Goal: Transaction & Acquisition: Obtain resource

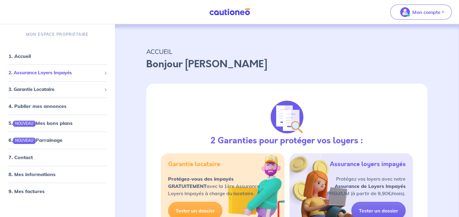
click at [66, 75] on span "2. Assurance Loyers Impayés" at bounding box center [54, 72] width 93 height 7
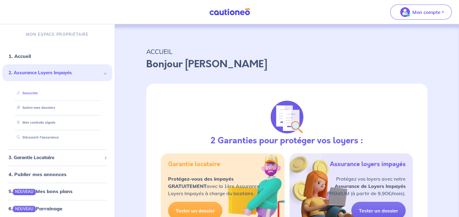
click at [38, 95] on link "Souscrire" at bounding box center [25, 93] width 23 height 4
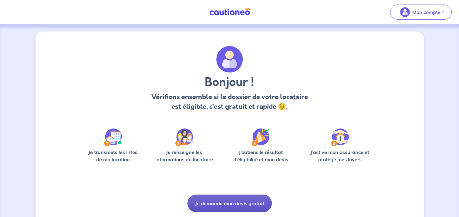
click at [232, 201] on button "Je demande mon devis gratuit" at bounding box center [229, 204] width 84 height 18
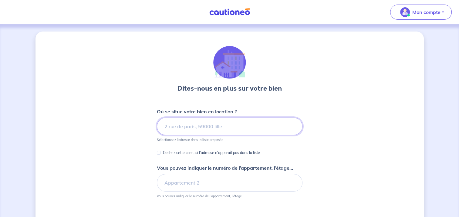
click at [187, 126] on input at bounding box center [229, 127] width 145 height 18
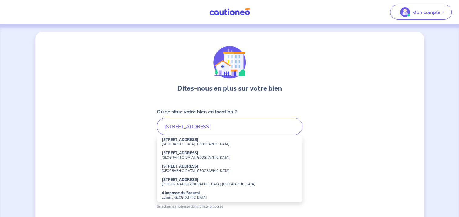
click at [175, 167] on strong "4 Rue Braucol" at bounding box center [180, 166] width 37 height 5
type input "4 Rue Braucol, Parisot, France"
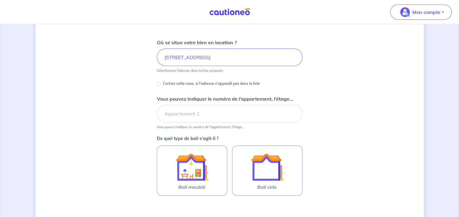
scroll to position [133, 0]
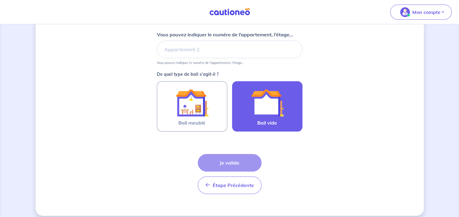
click at [262, 116] on img at bounding box center [267, 102] width 33 height 33
click at [0, 0] on input "Bail vide" at bounding box center [0, 0] width 0 height 0
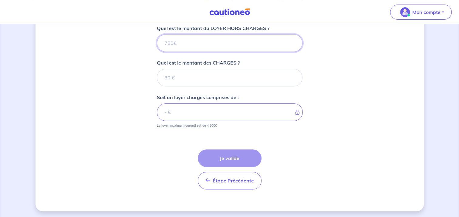
scroll to position [249, 0]
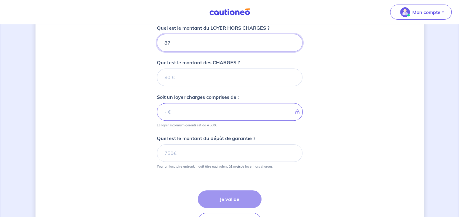
type input "870"
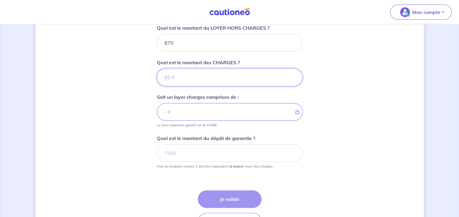
click at [187, 78] on input "Quel est le montant des CHARGES ?" at bounding box center [229, 77] width 145 height 18
type input "30"
type input "900"
type input "30"
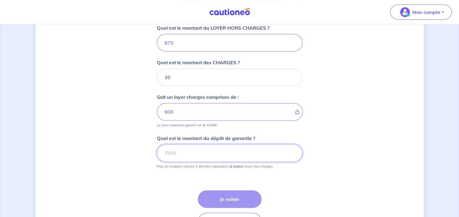
click at [178, 150] on input "Quel est le montant du dépôt de garantie ?" at bounding box center [229, 153] width 145 height 18
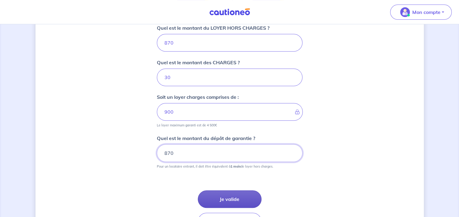
type input "870"
click at [225, 195] on button "Je valide" at bounding box center [230, 199] width 64 height 18
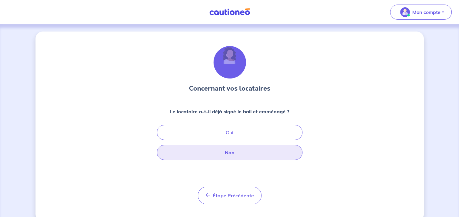
click at [229, 150] on button "Non" at bounding box center [229, 152] width 145 height 15
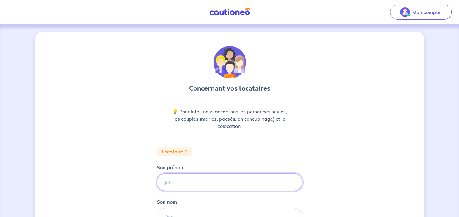
click at [195, 183] on input "Son prénom" at bounding box center [229, 182] width 145 height 18
type input "Pierre"
click at [118, 180] on div "Concernant vos locataires 💡 Pour info : nous acceptons les personnes seules, le…" at bounding box center [229, 171] width 388 height 278
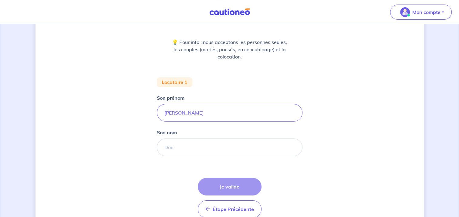
scroll to position [99, 0]
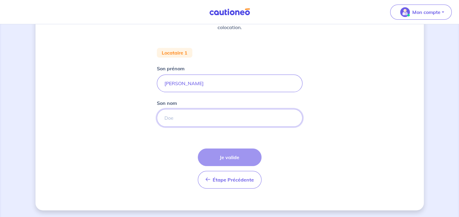
click at [175, 118] on input "Son nom" at bounding box center [229, 118] width 145 height 18
type input "Dubois"
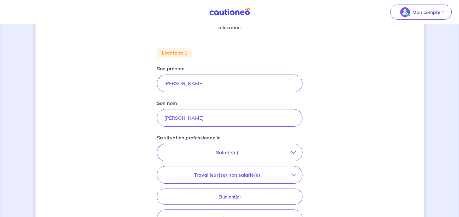
click at [195, 148] on button "Salarié(e)" at bounding box center [229, 152] width 145 height 17
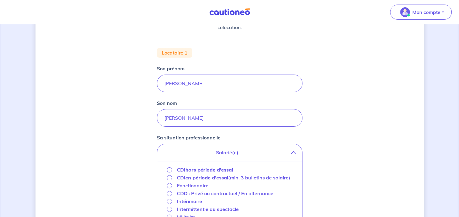
click at [192, 171] on strong "hors période d'essai" at bounding box center [209, 170] width 48 height 6
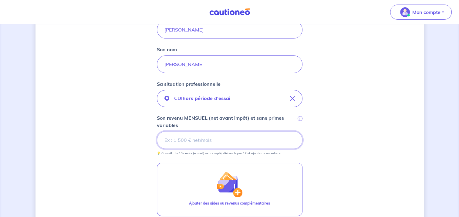
scroll to position [151, 0]
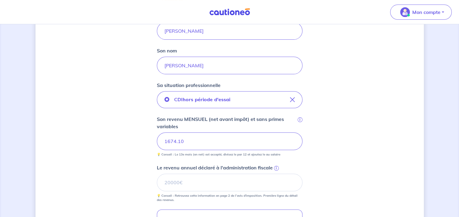
click at [141, 142] on div "Concernant vos locataires 💡 Pour info : nous acceptons les personnes seules, le…" at bounding box center [229, 116] width 388 height 473
click at [188, 143] on input "1674.10" at bounding box center [229, 141] width 145 height 18
type input "1674.1"
click at [188, 143] on input "1674" at bounding box center [229, 141] width 145 height 18
click at [344, 143] on div "Concernant vos locataires 💡 Pour info : nous acceptons les personnes seules, le…" at bounding box center [229, 116] width 388 height 473
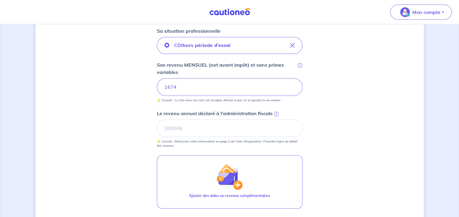
scroll to position [207, 0]
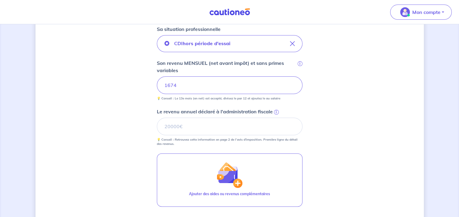
click at [276, 111] on span "i" at bounding box center [276, 112] width 5 height 5
click at [276, 118] on input "Le revenu annuel déclaré à l'administration fiscale i" at bounding box center [229, 127] width 145 height 18
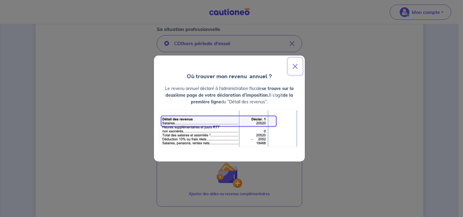
click at [297, 68] on button "Close" at bounding box center [295, 66] width 15 height 17
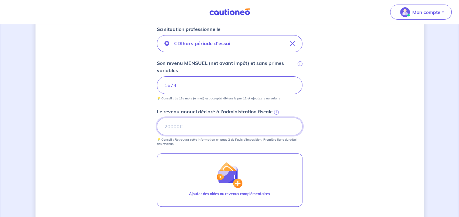
click at [171, 129] on input "Le revenu annuel déclaré à l'administration fiscale i" at bounding box center [229, 127] width 145 height 18
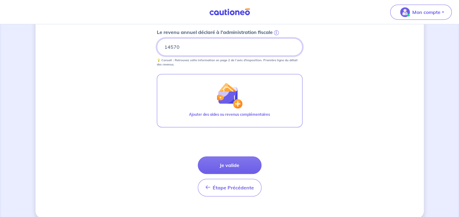
scroll to position [289, 0]
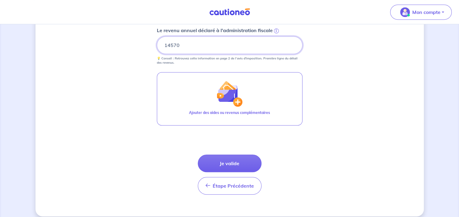
type input "14570"
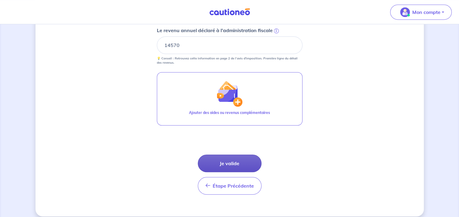
click at [224, 167] on button "Je valide" at bounding box center [230, 164] width 64 height 18
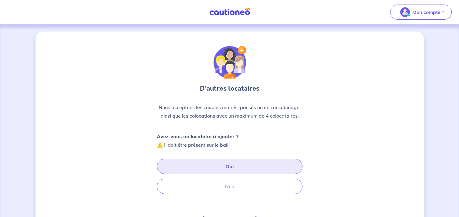
click at [207, 164] on button "Oui" at bounding box center [229, 166] width 145 height 15
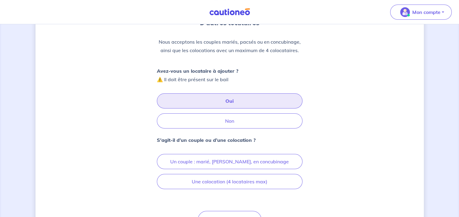
scroll to position [101, 0]
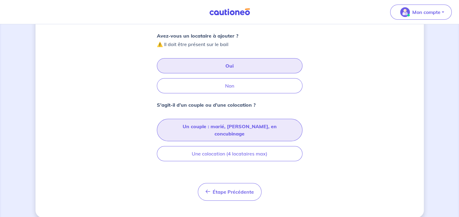
click at [223, 123] on button "Un couple : marié, pacsé, en concubinage" at bounding box center [229, 130] width 145 height 22
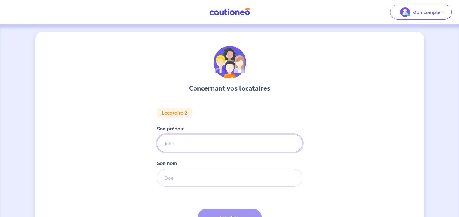
click at [192, 138] on input "Son prénom" at bounding box center [229, 144] width 145 height 18
click at [181, 144] on input "Morganne" at bounding box center [229, 144] width 145 height 18
type input "Morgane"
click at [192, 180] on input "Son nom" at bounding box center [229, 178] width 145 height 18
type input "Dubois"
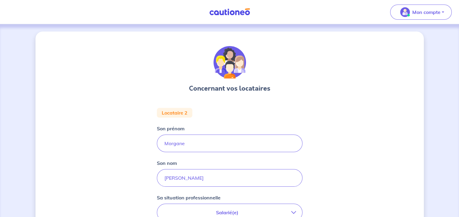
click at [125, 179] on div "Concernant vos locataires Locataire 2 Son prénom Morgane Son nom Dubois Sa situ…" at bounding box center [229, 204] width 388 height 344
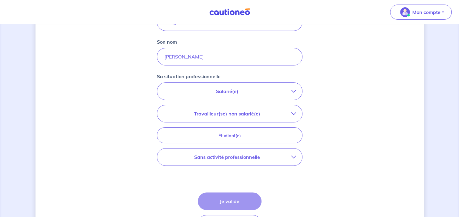
scroll to position [133, 0]
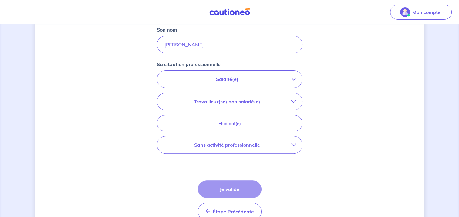
click at [256, 84] on button "Salarié(e)" at bounding box center [229, 79] width 145 height 17
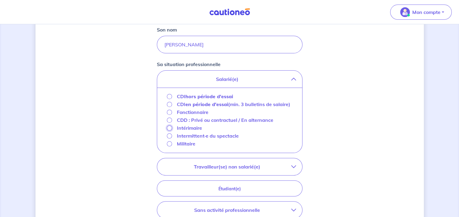
click at [169, 128] on input "Intérimaire" at bounding box center [169, 127] width 5 height 5
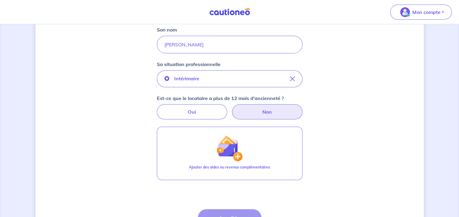
click at [253, 113] on label "Non" at bounding box center [267, 111] width 70 height 15
click at [231, 108] on input "Non" at bounding box center [229, 106] width 4 height 4
radio input "true"
